Goal: Information Seeking & Learning: Check status

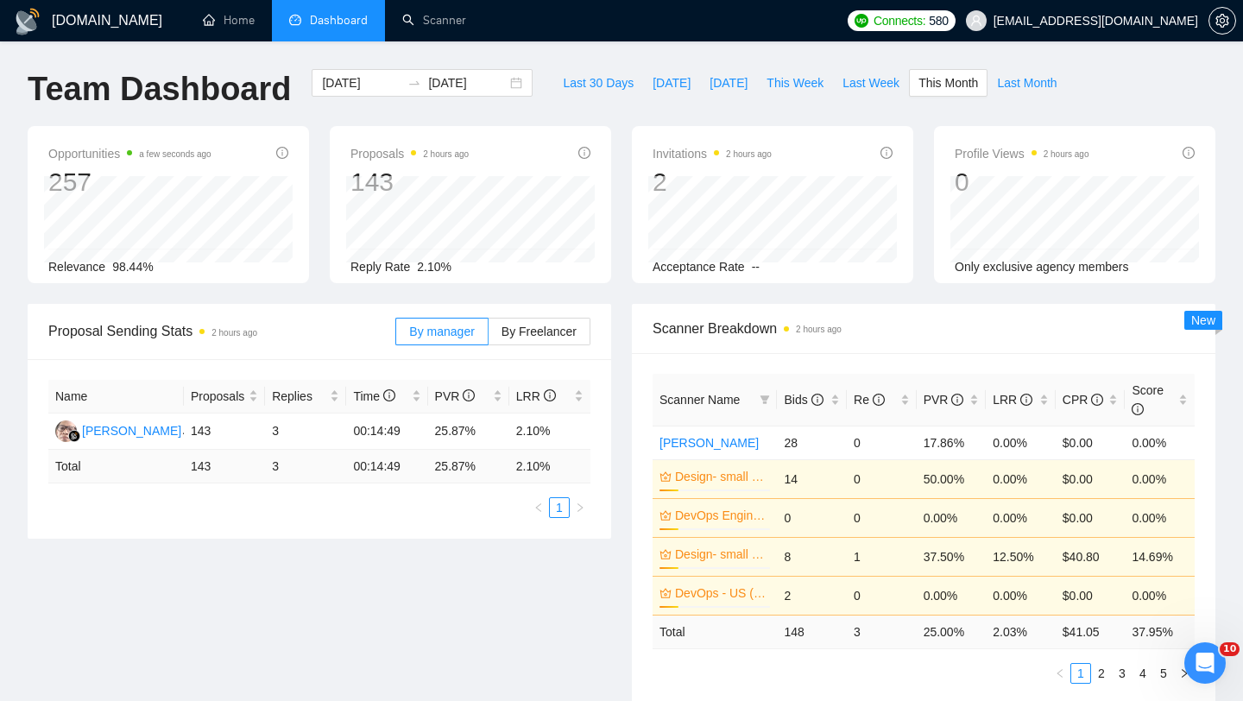
click at [623, 468] on div "Scanner Breakdown 2 hours ago Scanner Name Bids Re PVR LRR CPR Score Alex 28 0 …" at bounding box center [923, 504] width 604 height 400
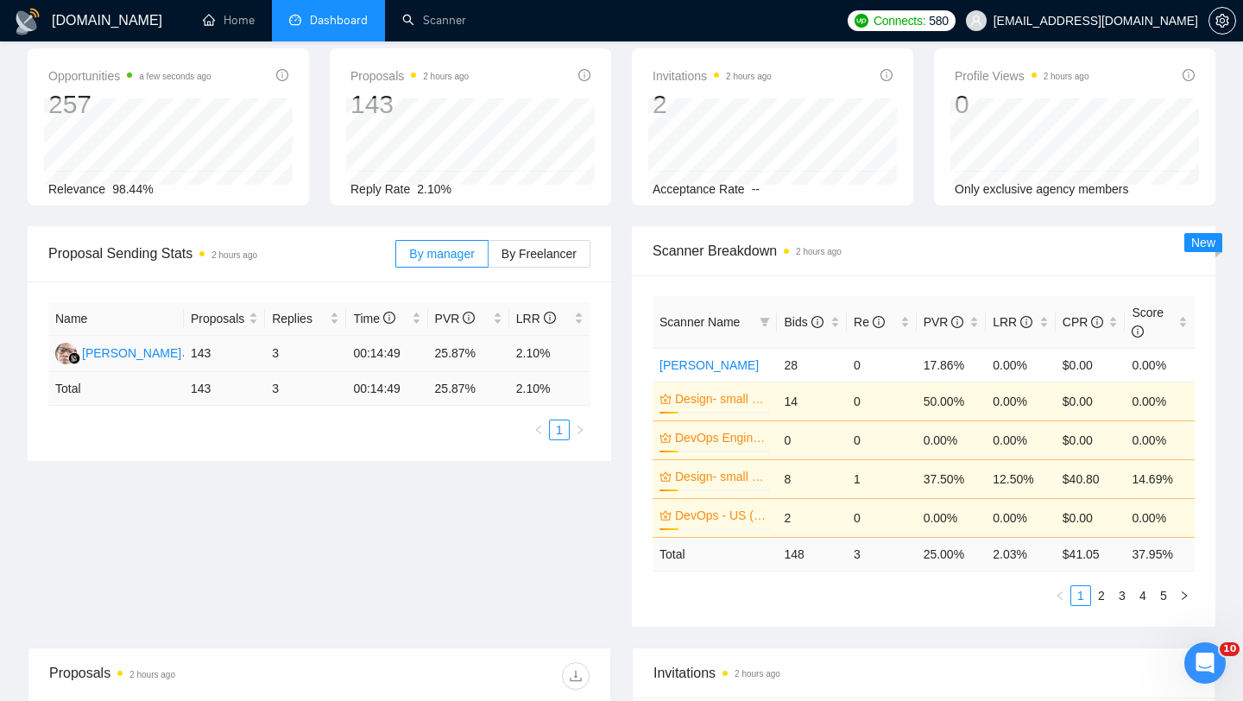
scroll to position [77, 0]
